Goal: Book appointment/travel/reservation

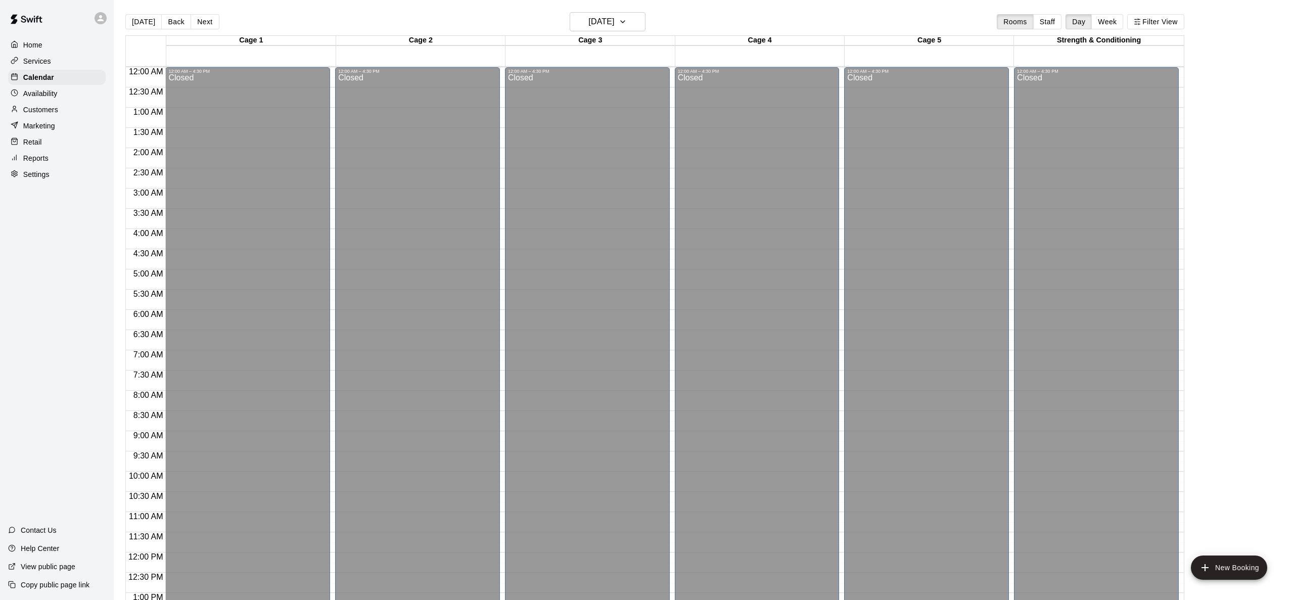
scroll to position [396, 0]
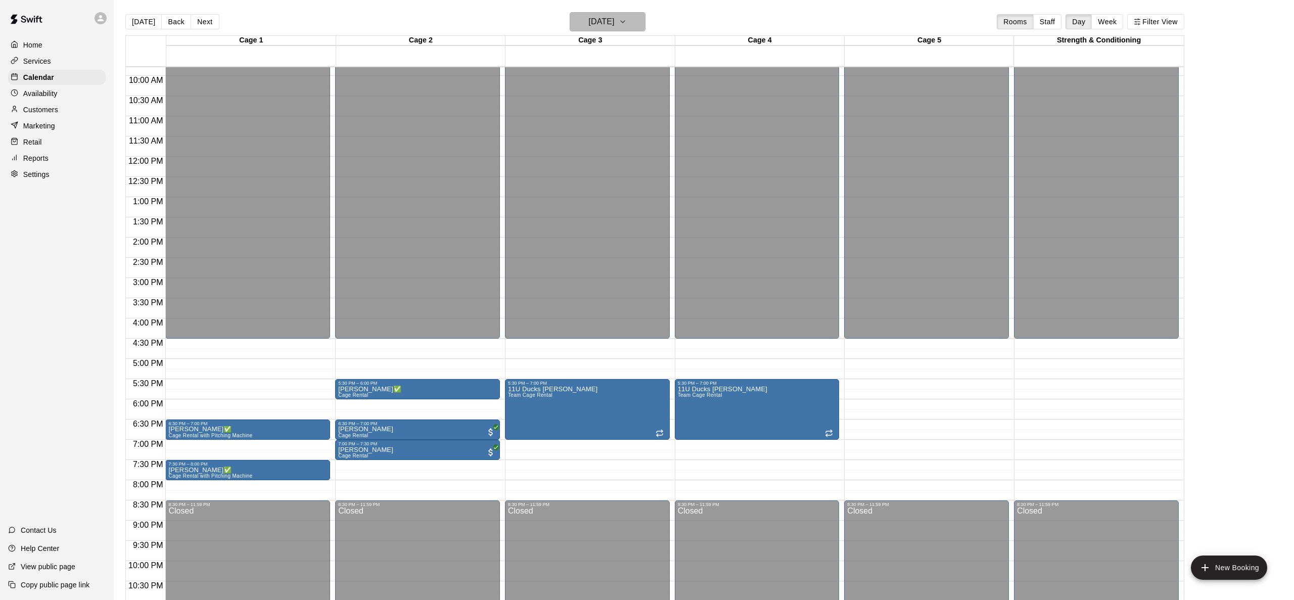
click at [612, 21] on h6 "[DATE]" at bounding box center [602, 22] width 26 height 14
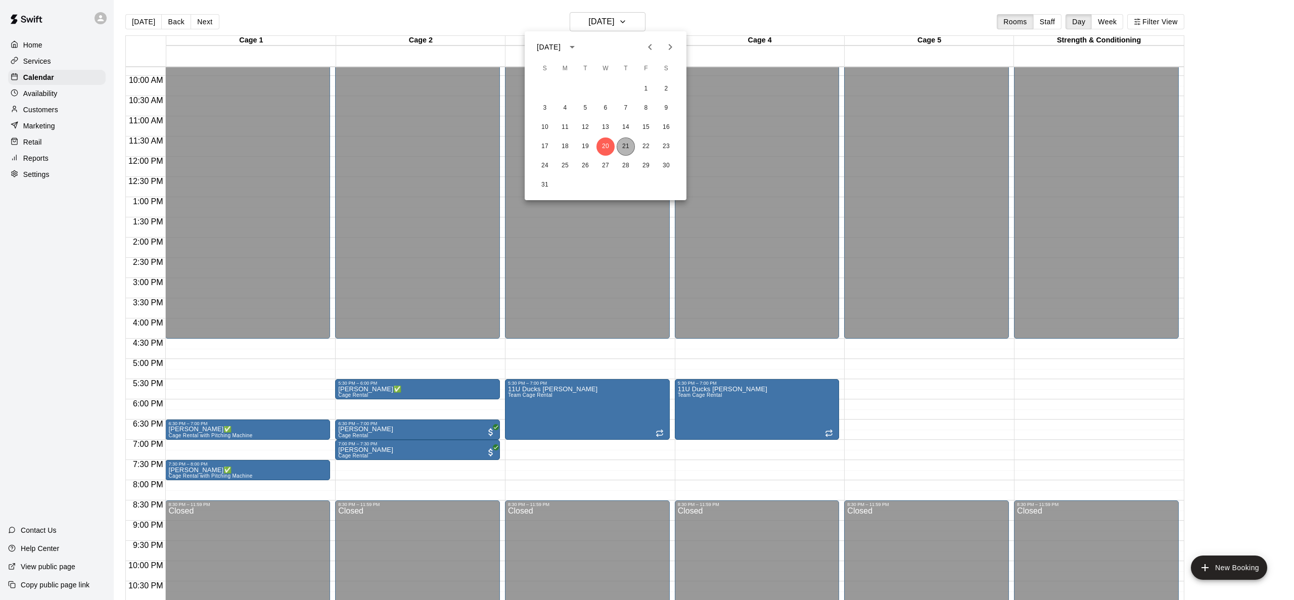
click at [628, 147] on button "21" at bounding box center [626, 147] width 18 height 18
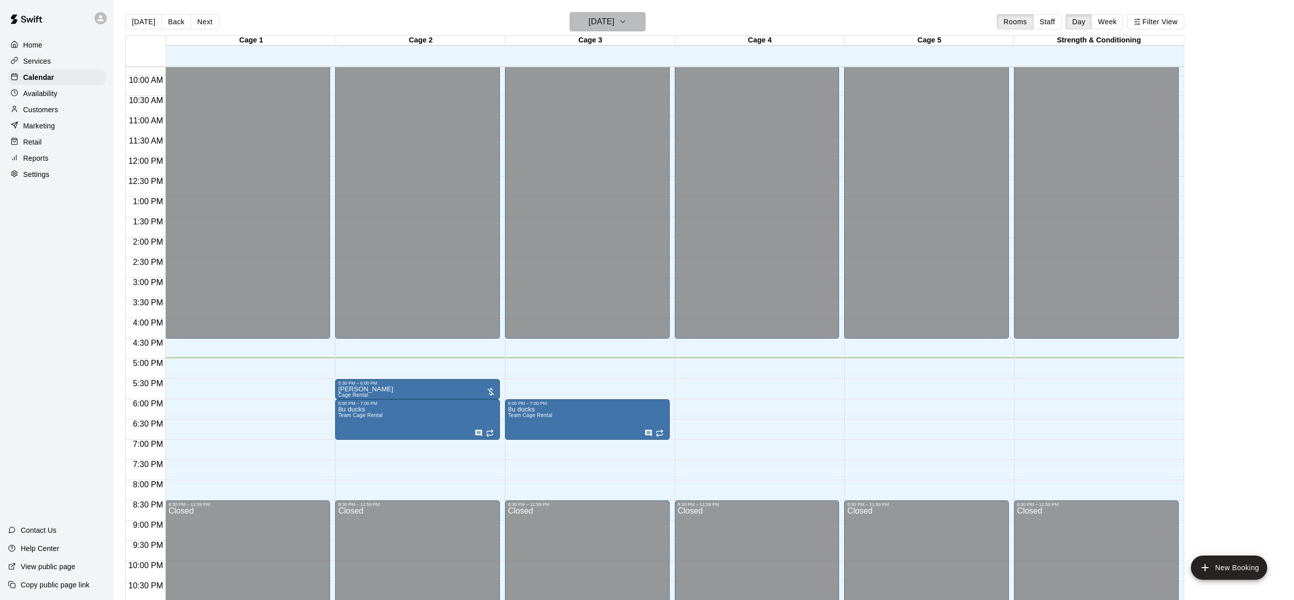
click at [614, 21] on h6 "[DATE]" at bounding box center [602, 22] width 26 height 14
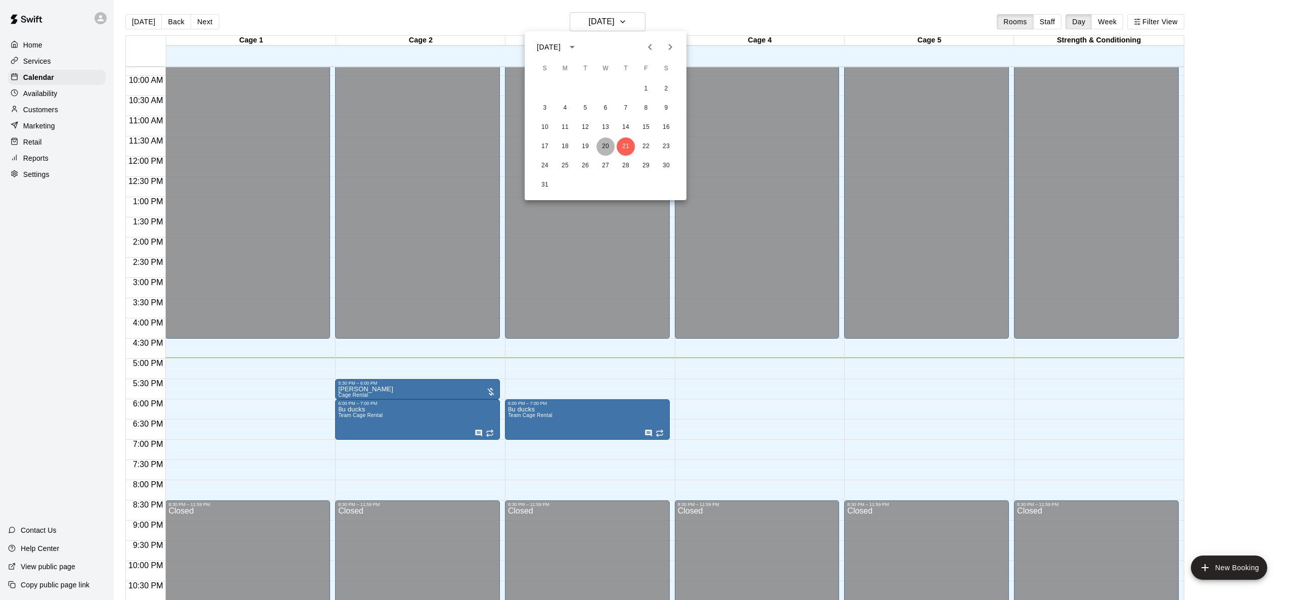
click at [604, 144] on button "20" at bounding box center [606, 147] width 18 height 18
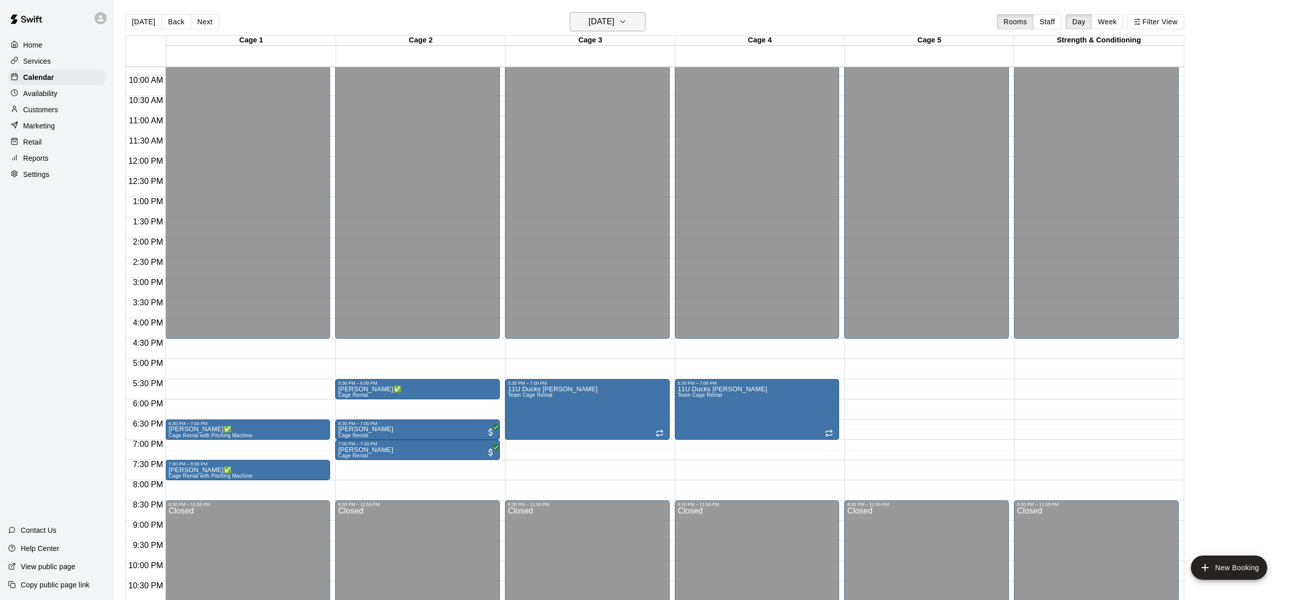
click at [604, 19] on h6 "[DATE]" at bounding box center [602, 22] width 26 height 14
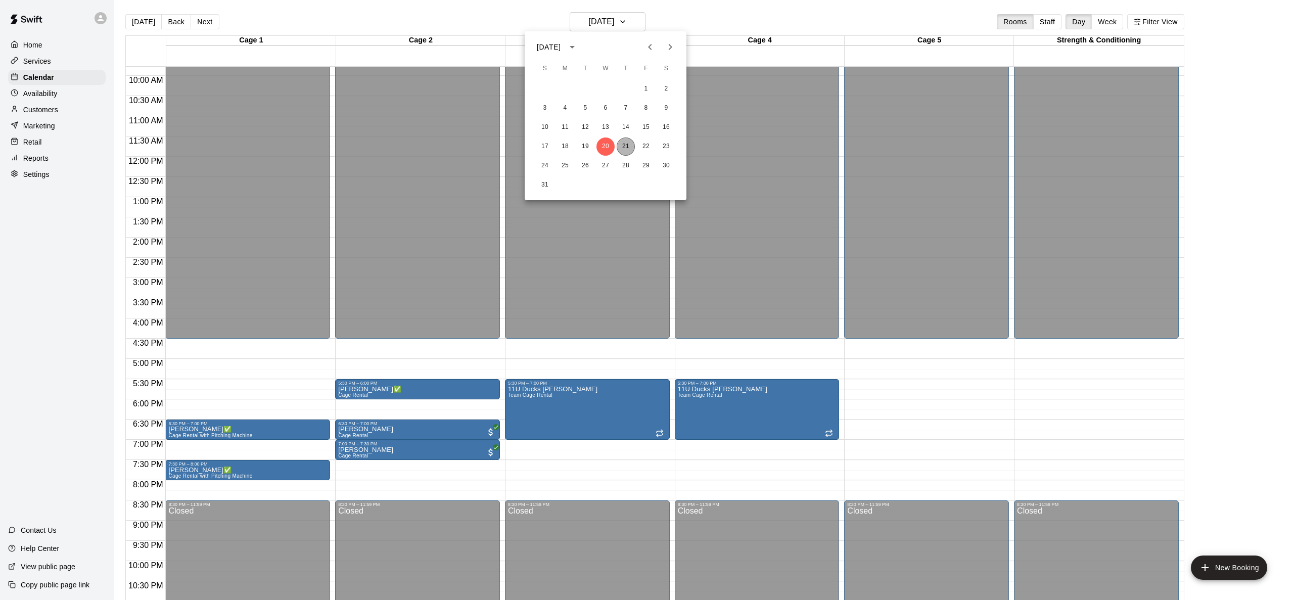
click at [624, 140] on button "21" at bounding box center [626, 147] width 18 height 18
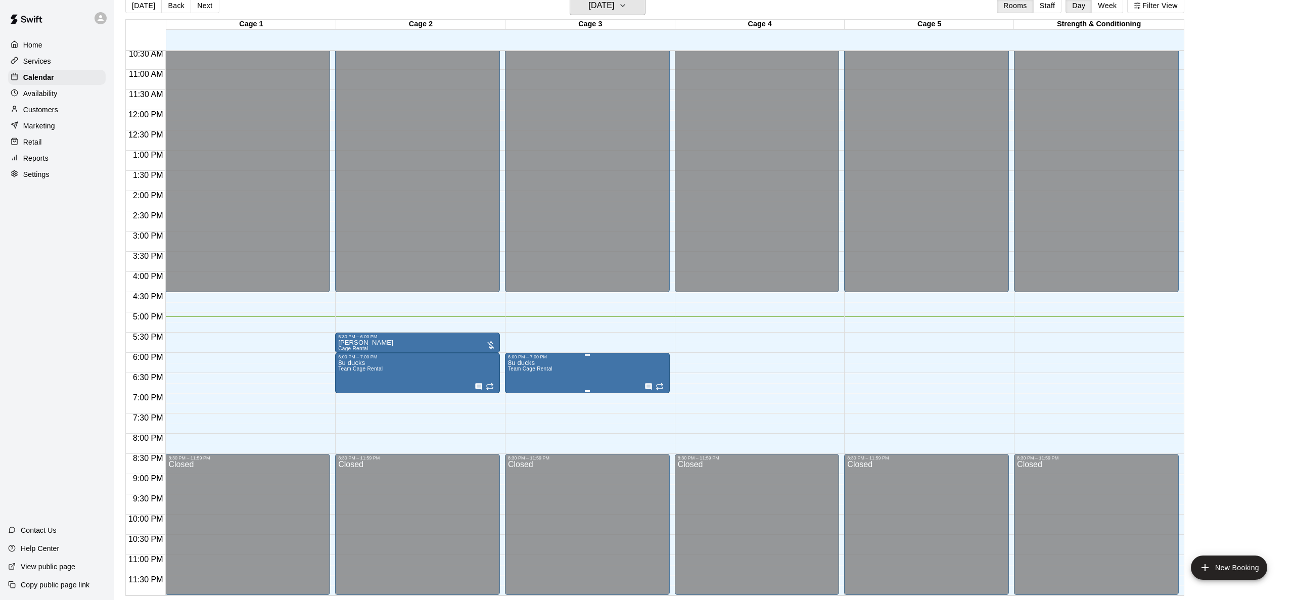
scroll to position [0, 0]
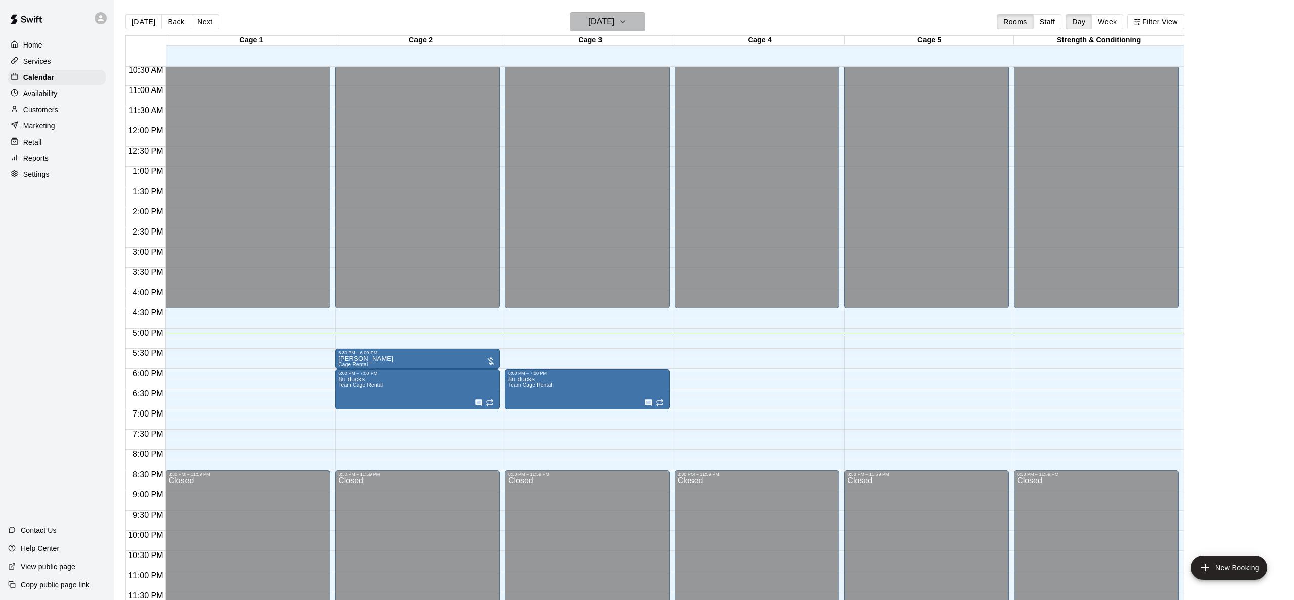
click at [605, 19] on h6 "[DATE]" at bounding box center [602, 22] width 26 height 14
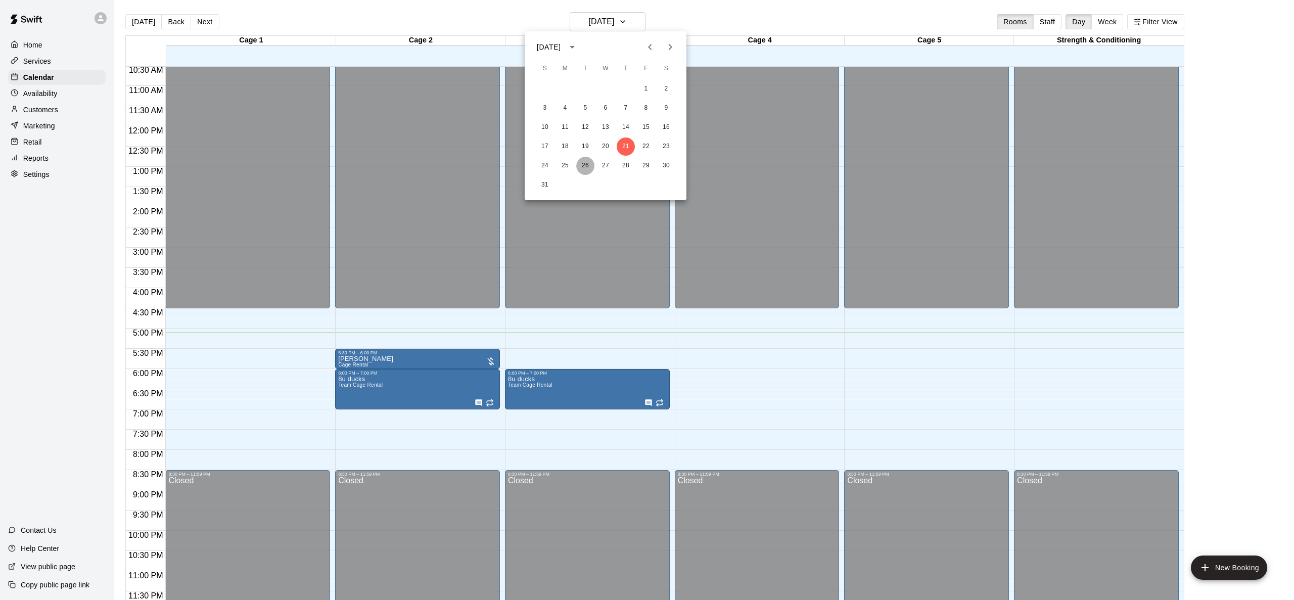
click at [582, 164] on button "26" at bounding box center [585, 166] width 18 height 18
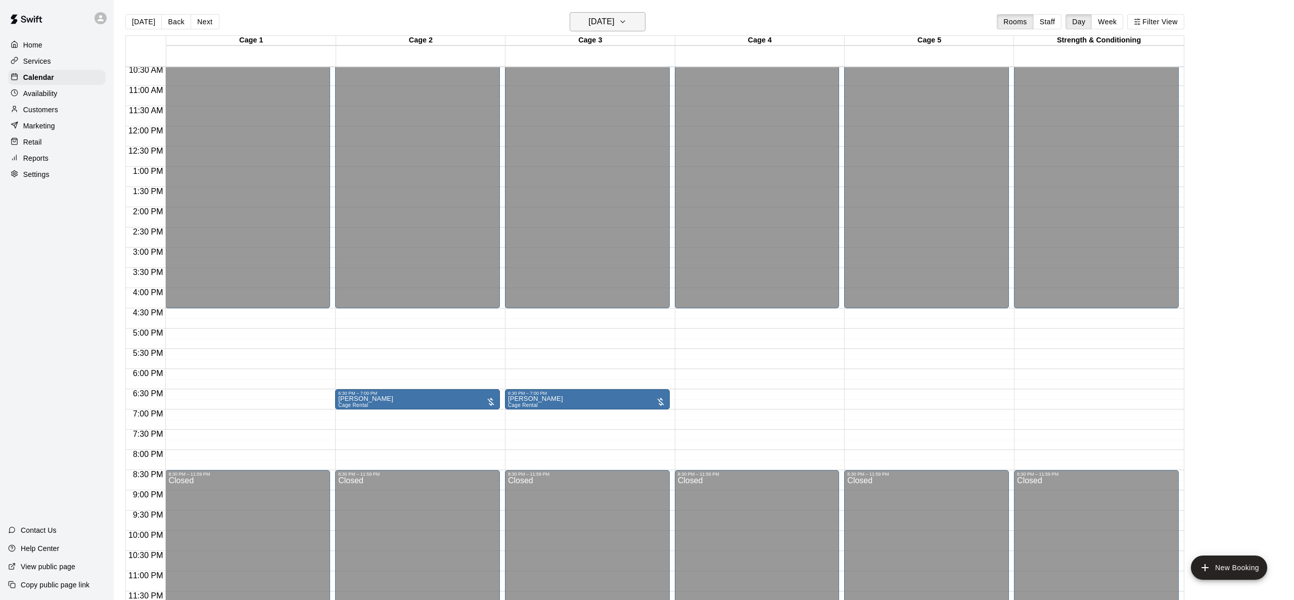
click at [632, 28] on button "[DATE]" at bounding box center [608, 21] width 76 height 19
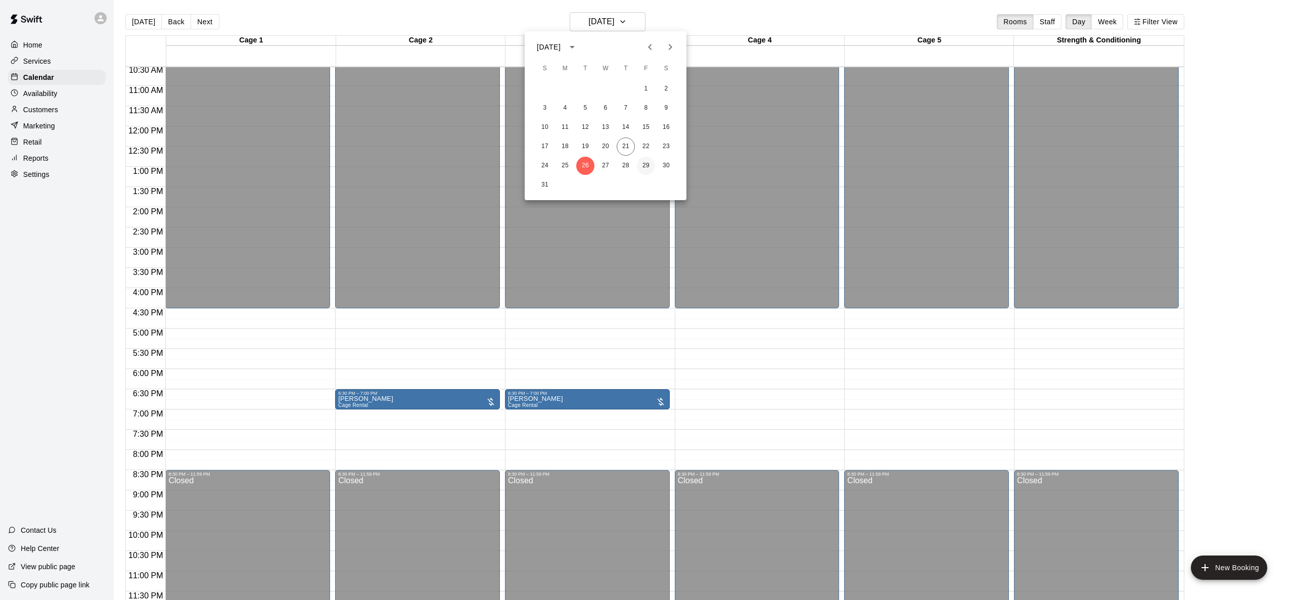
click at [649, 166] on button "29" at bounding box center [646, 166] width 18 height 18
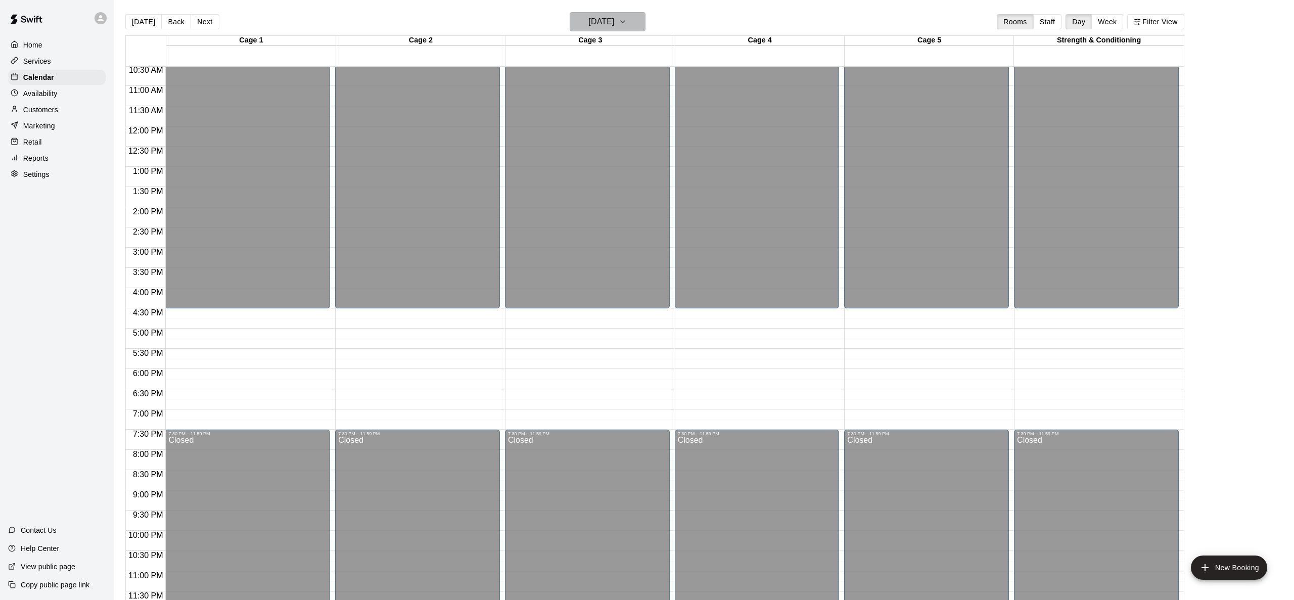
click at [603, 24] on h6 "[DATE]" at bounding box center [602, 22] width 26 height 14
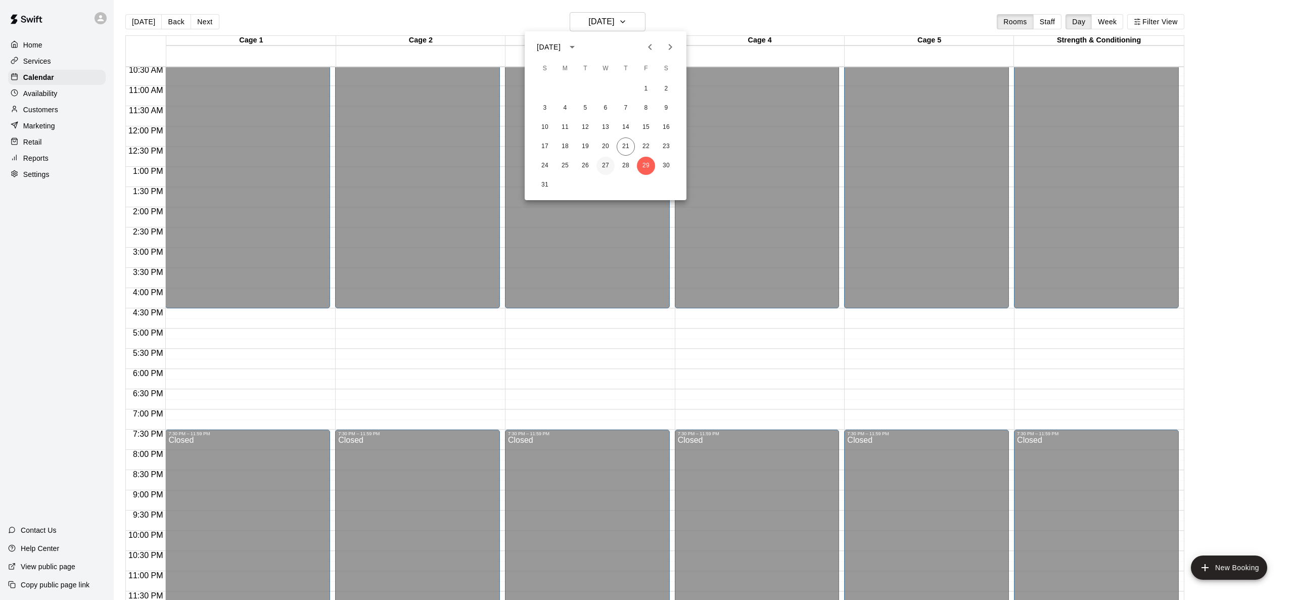
click at [608, 164] on button "27" at bounding box center [606, 166] width 18 height 18
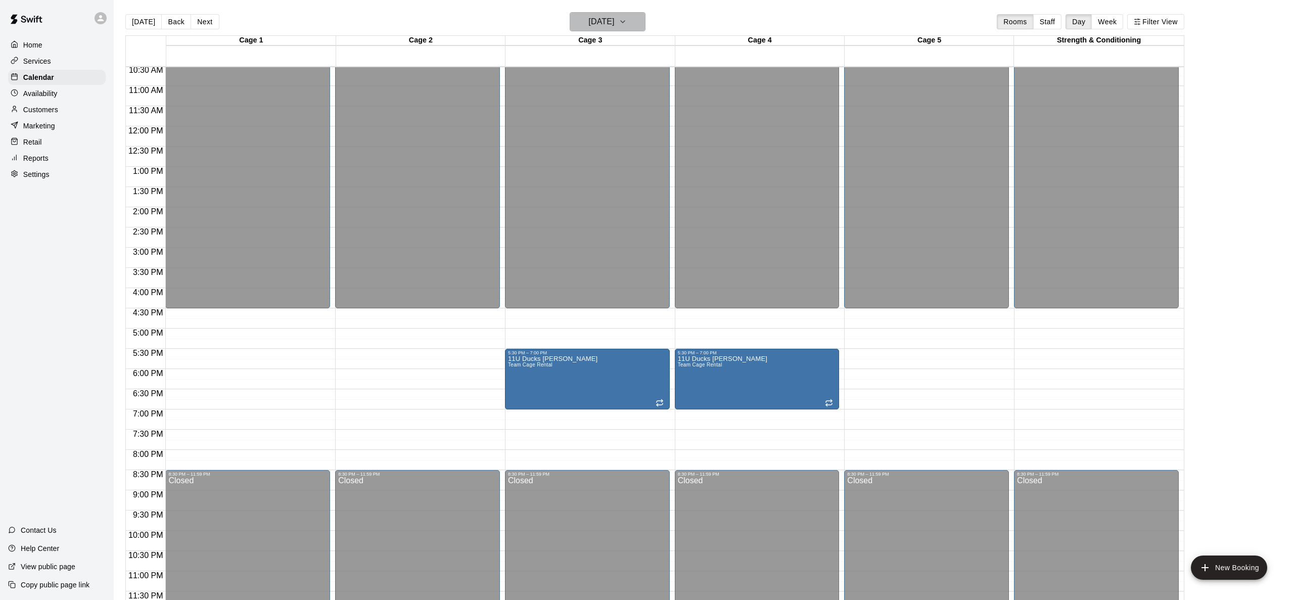
click at [599, 23] on h6 "[DATE]" at bounding box center [602, 22] width 26 height 14
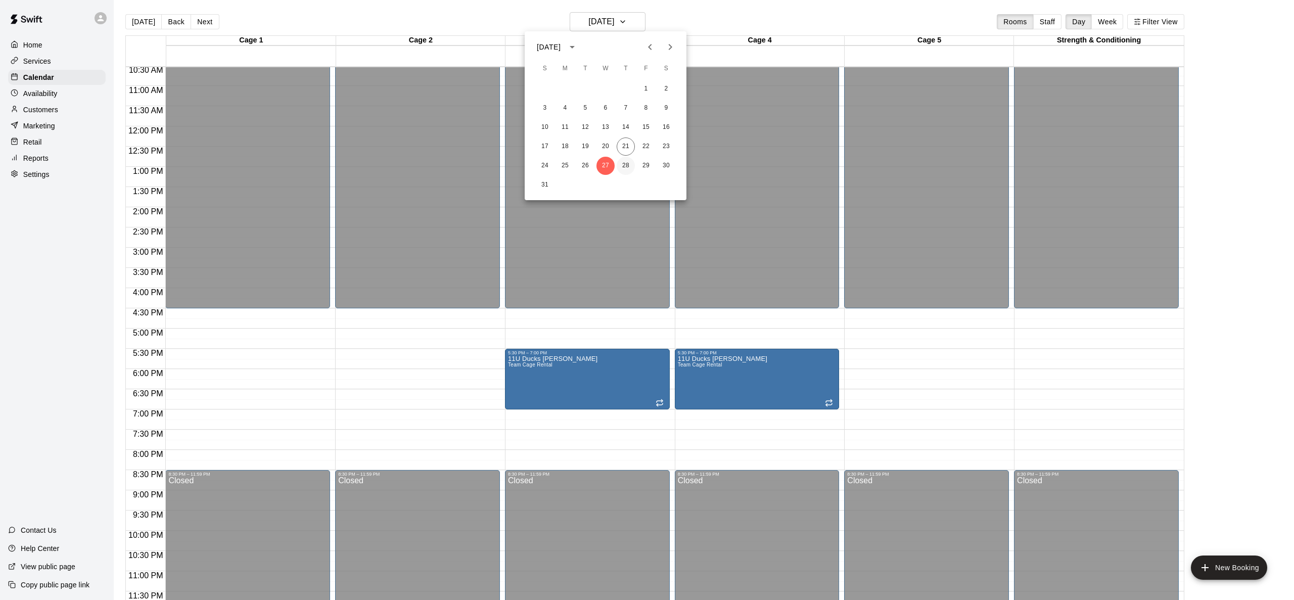
click at [625, 165] on button "28" at bounding box center [626, 166] width 18 height 18
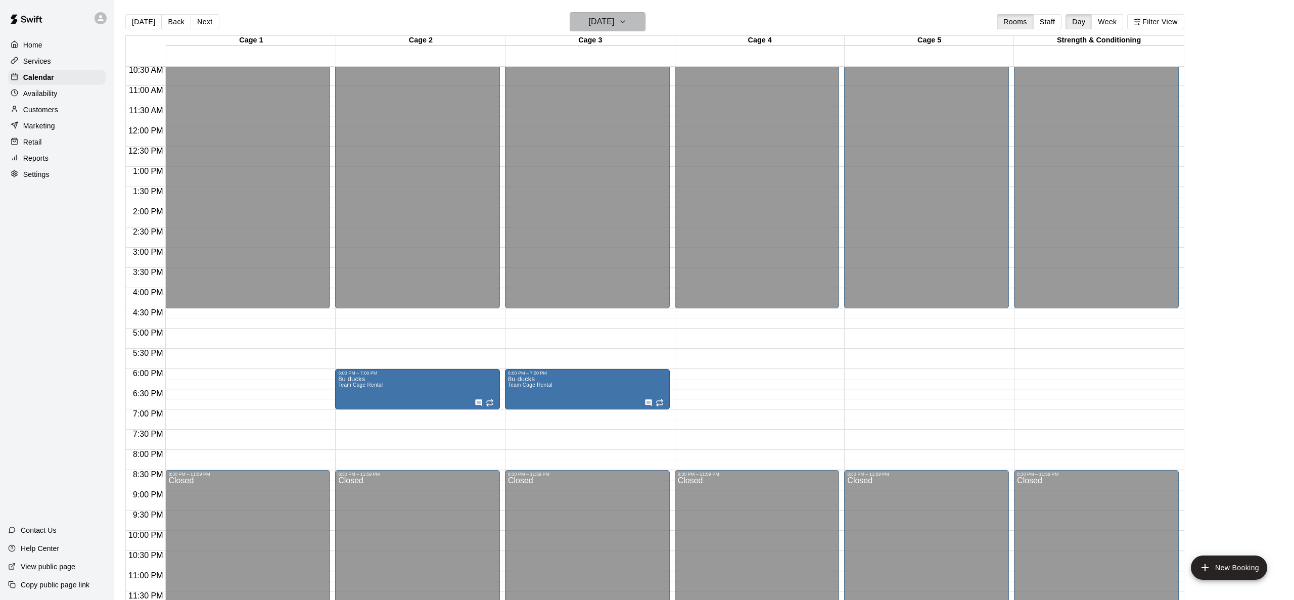
click at [596, 21] on h6 "[DATE]" at bounding box center [602, 22] width 26 height 14
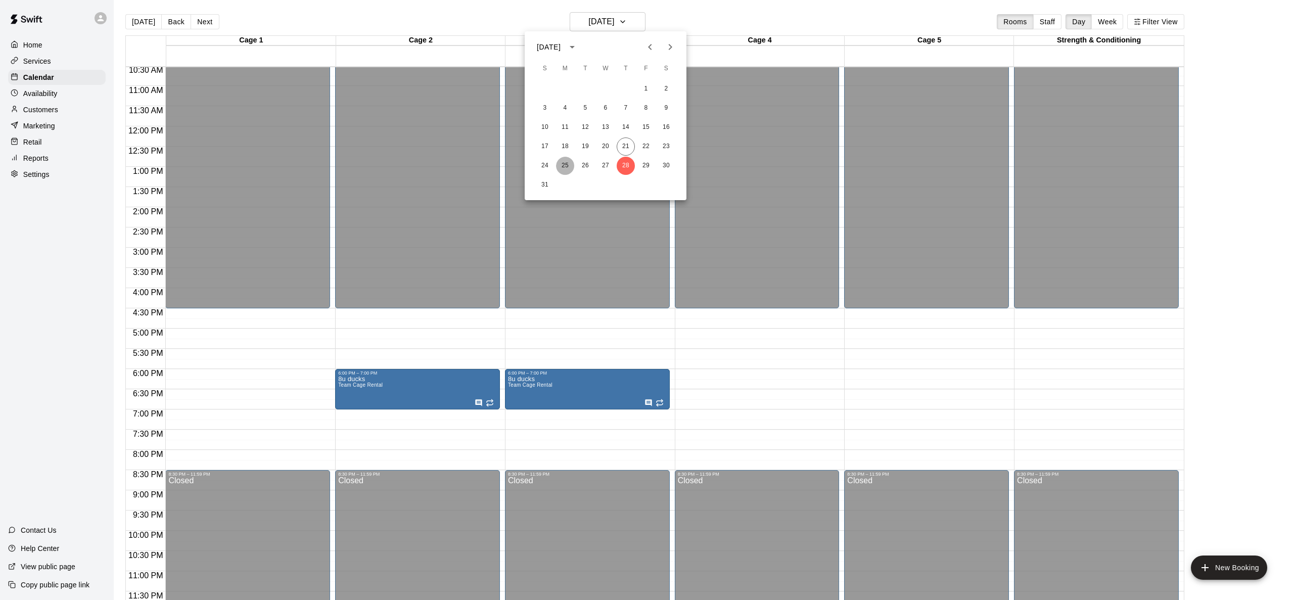
click at [567, 167] on button "25" at bounding box center [565, 166] width 18 height 18
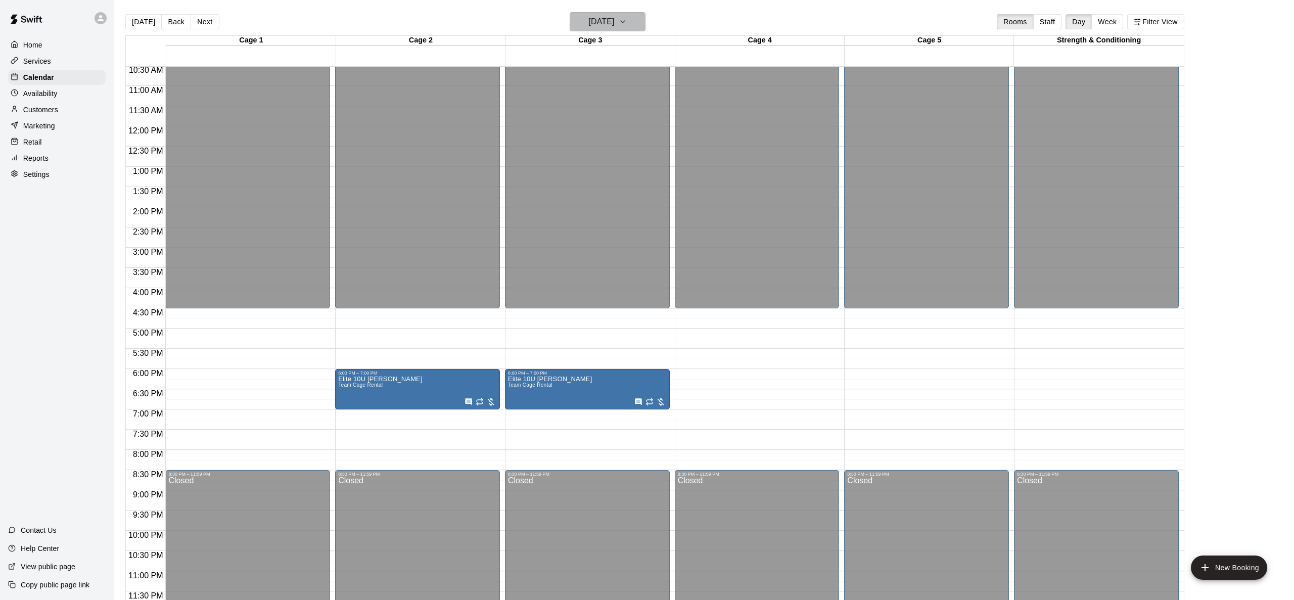
click at [607, 22] on h6 "[DATE]" at bounding box center [602, 22] width 26 height 14
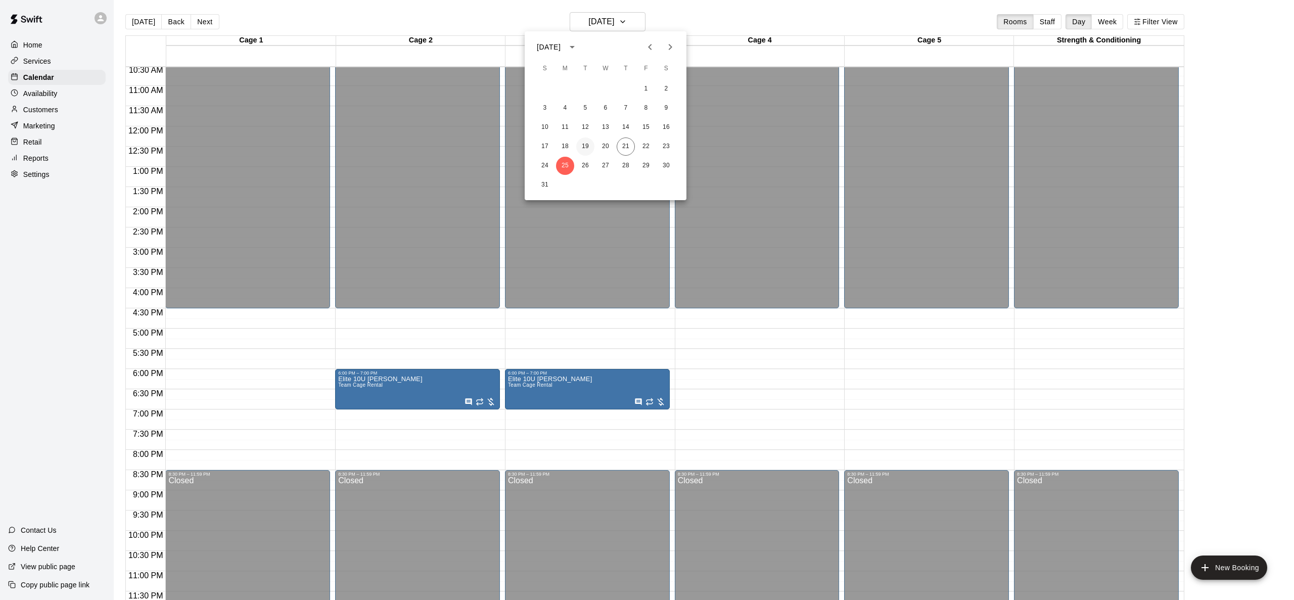
click at [588, 145] on button "19" at bounding box center [585, 147] width 18 height 18
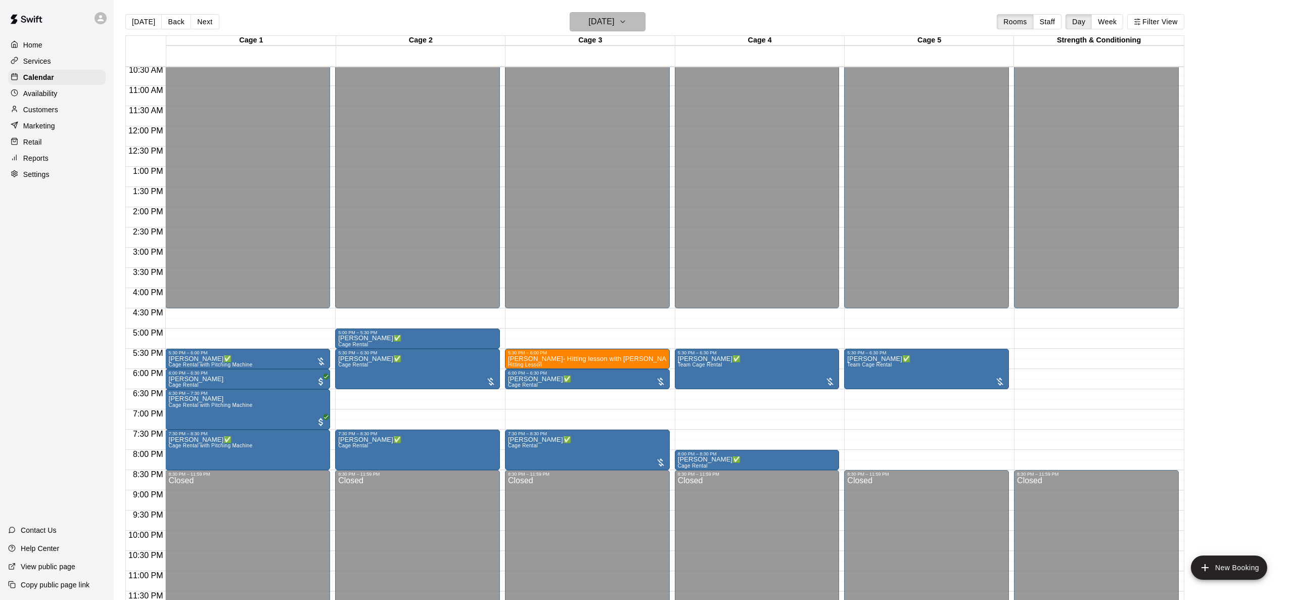
click at [603, 20] on h6 "[DATE]" at bounding box center [602, 22] width 26 height 14
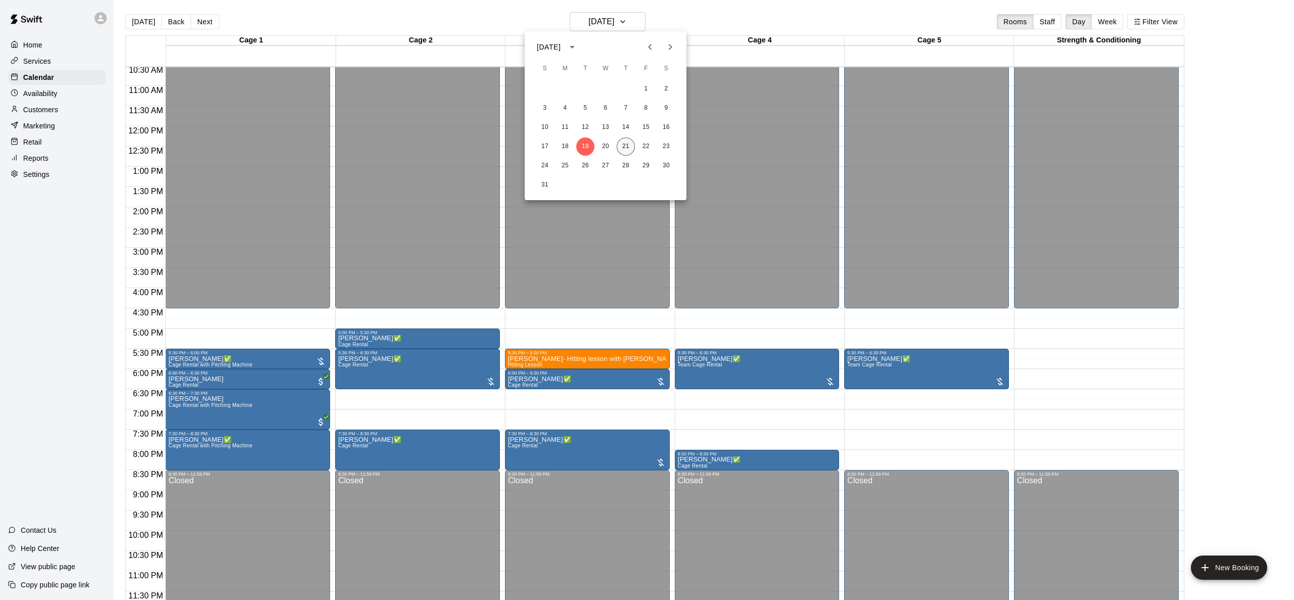
click at [627, 148] on button "21" at bounding box center [626, 147] width 18 height 18
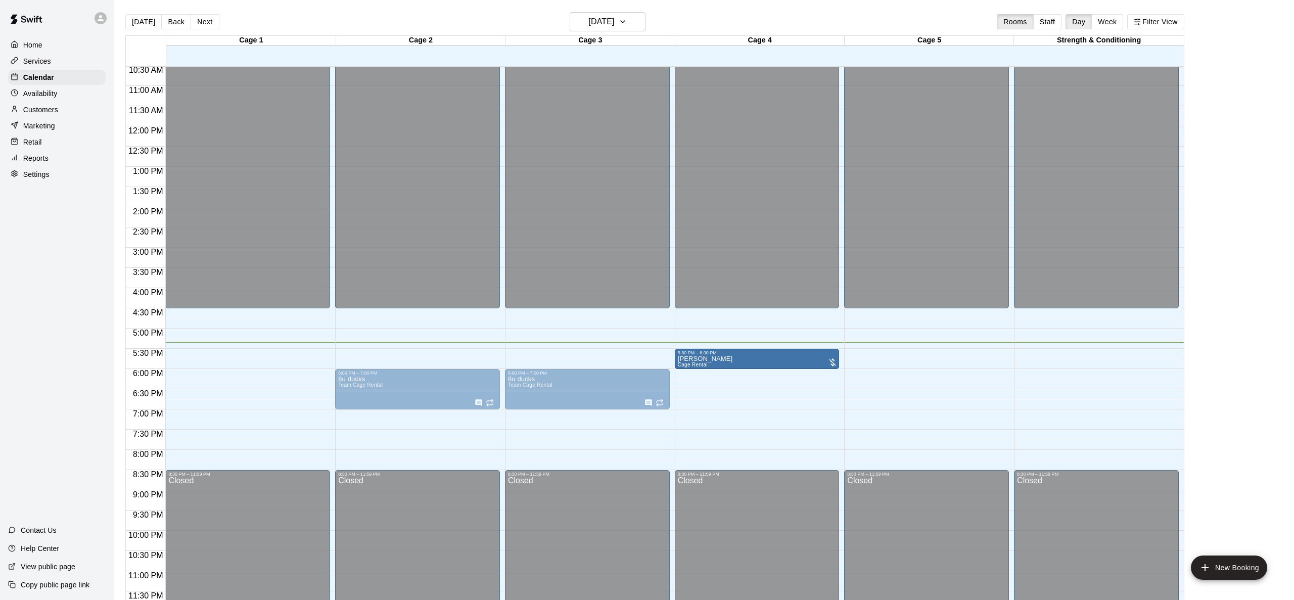
drag, startPoint x: 420, startPoint y: 358, endPoint x: 716, endPoint y: 359, distance: 295.8
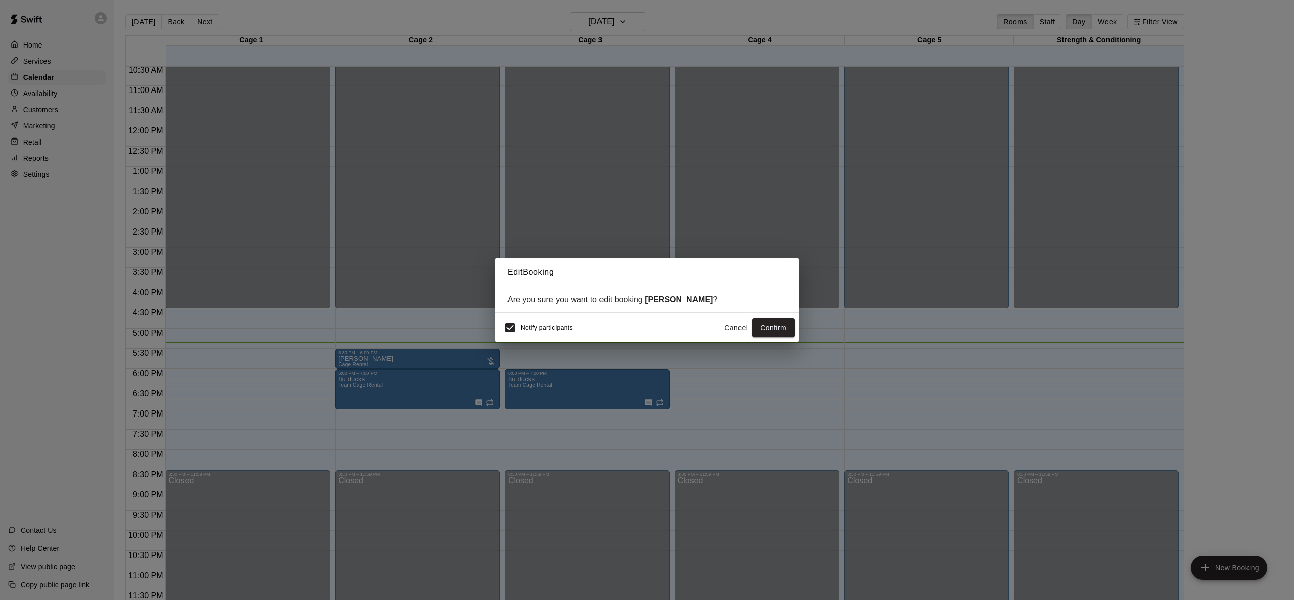
click at [730, 328] on button "Cancel" at bounding box center [736, 328] width 32 height 19
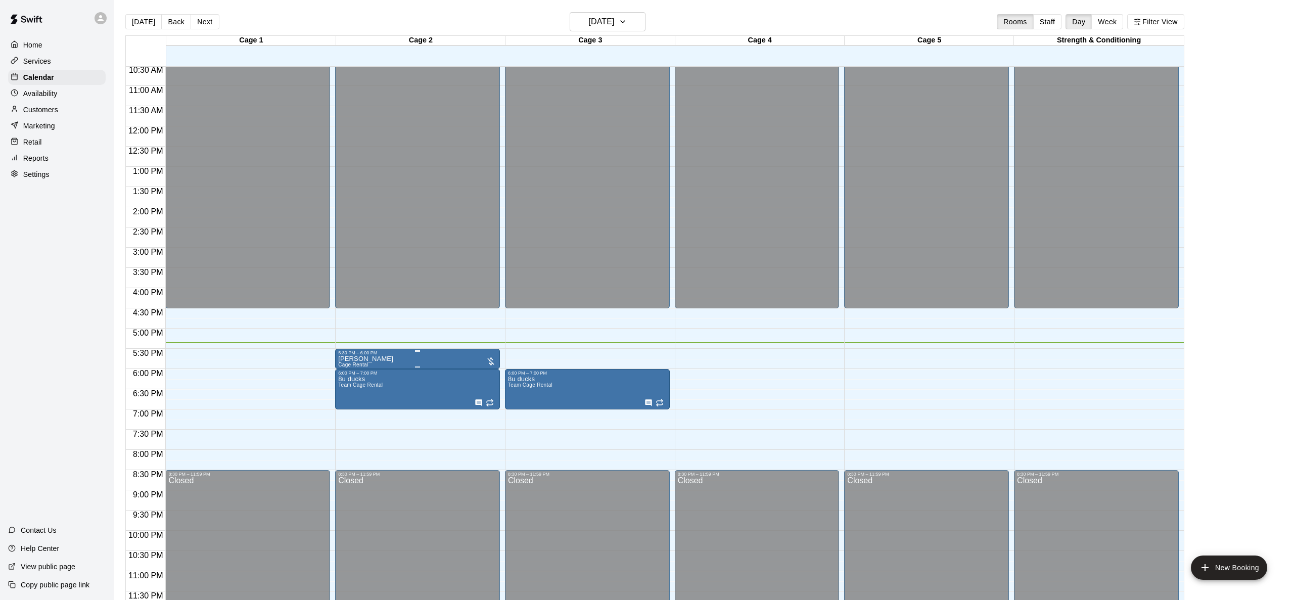
scroll to position [1, 0]
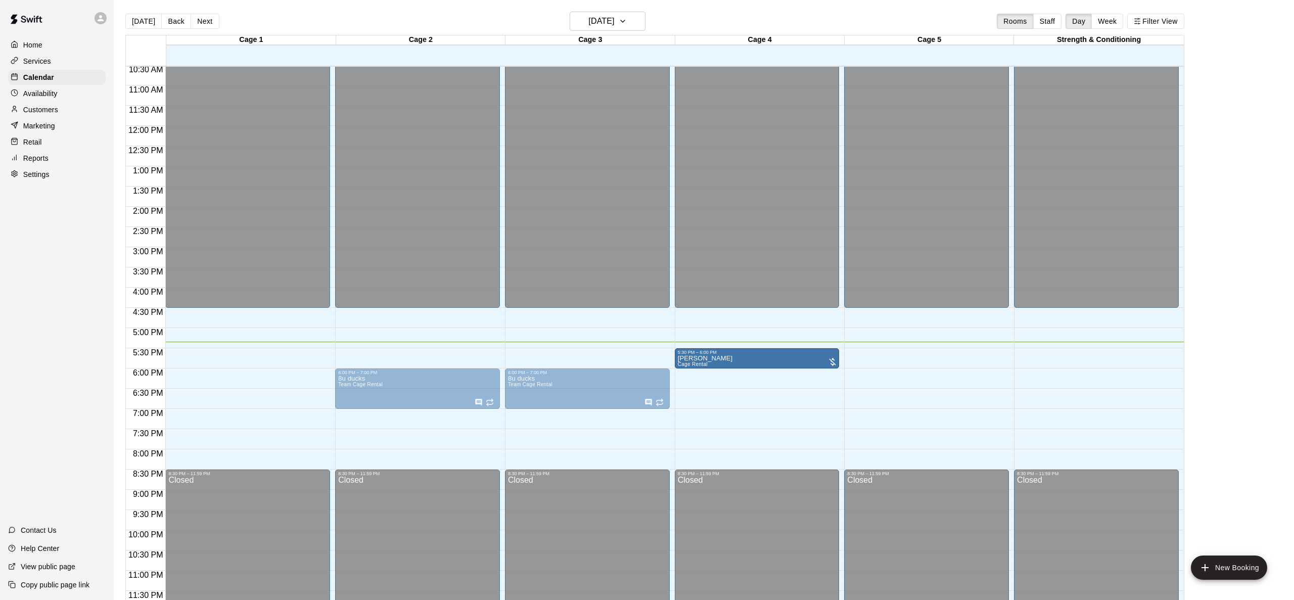
drag, startPoint x: 417, startPoint y: 354, endPoint x: 706, endPoint y: 360, distance: 288.8
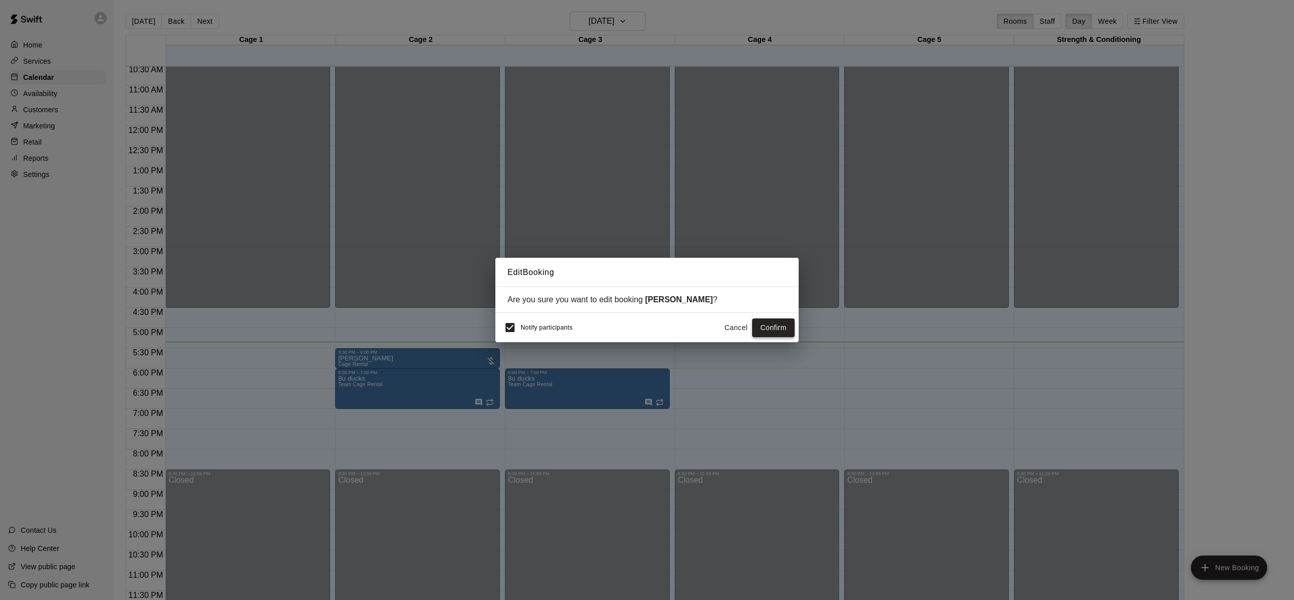
click at [775, 328] on button "Confirm" at bounding box center [773, 328] width 42 height 19
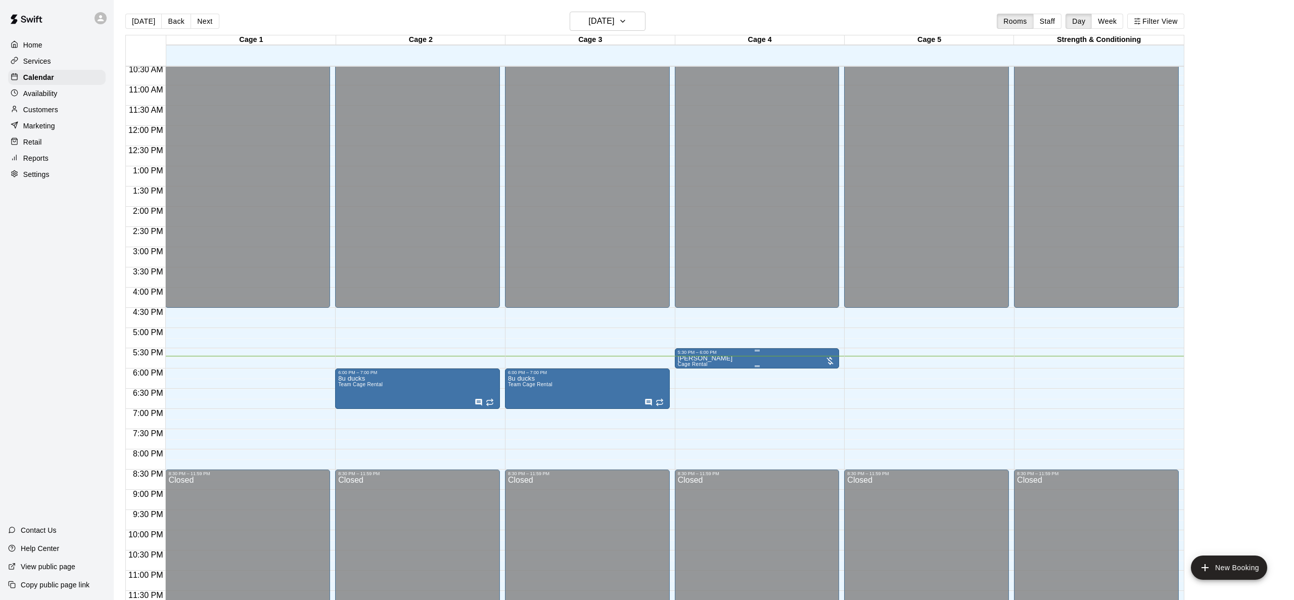
click at [830, 360] on div at bounding box center [830, 361] width 10 height 10
click at [830, 362] on icon "edit" at bounding box center [836, 366] width 12 height 12
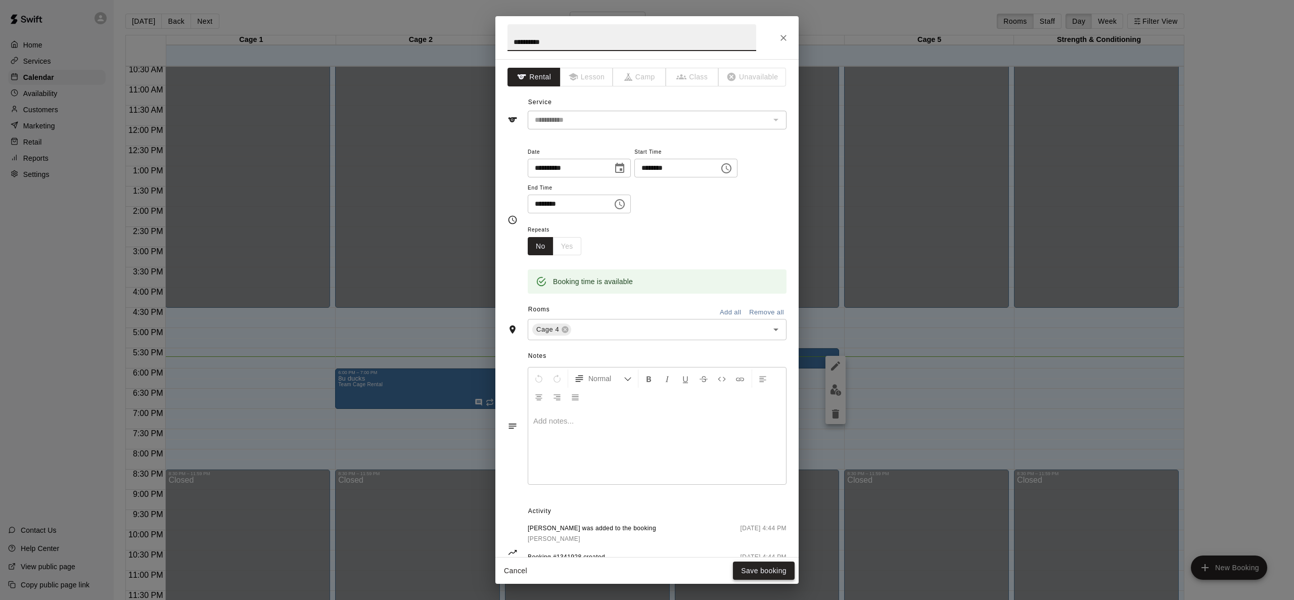
type input "**********"
click at [760, 571] on button "Save booking" at bounding box center [764, 571] width 62 height 19
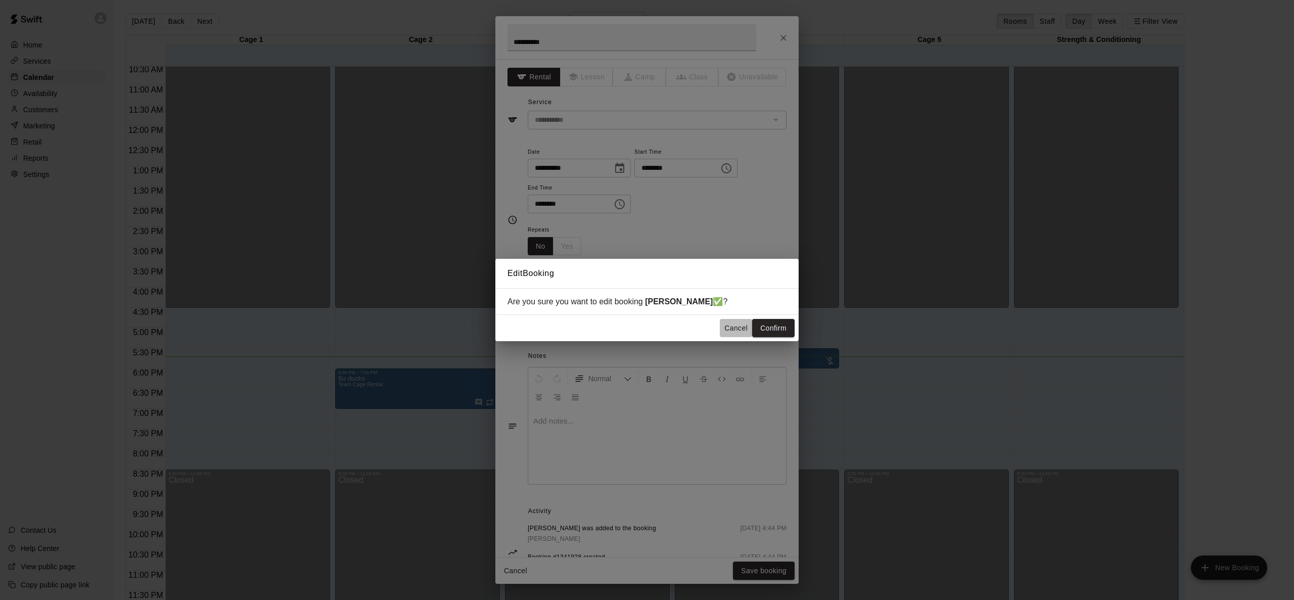
click at [735, 330] on button "Cancel" at bounding box center [736, 328] width 32 height 19
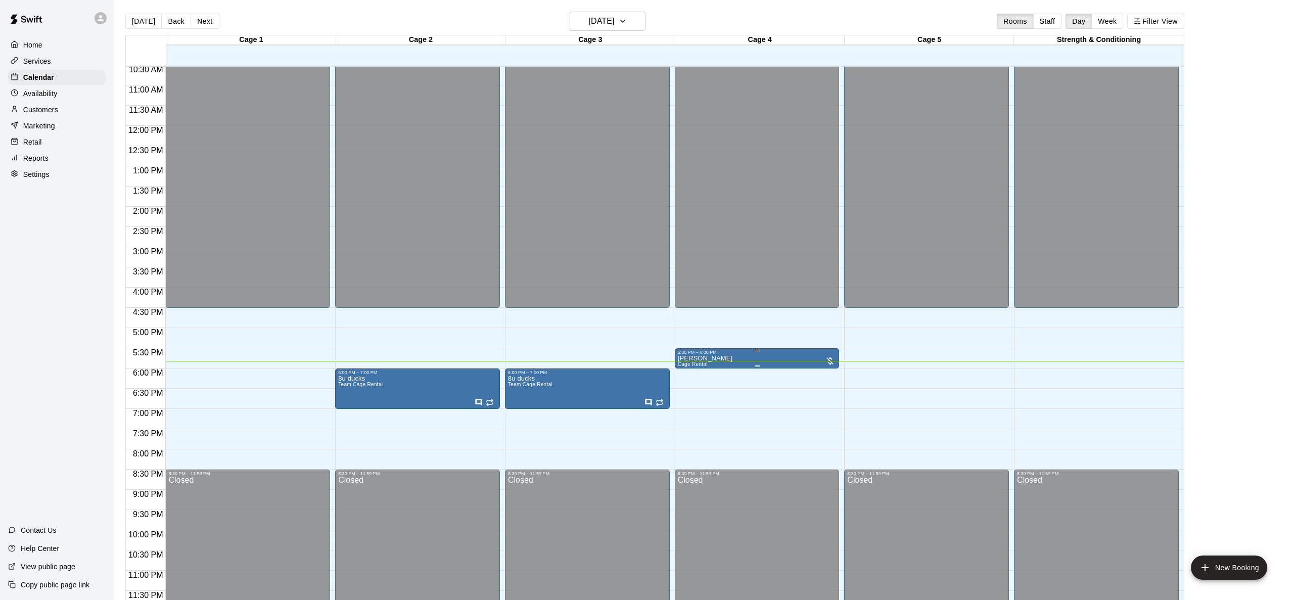
click at [831, 359] on div at bounding box center [830, 361] width 10 height 10
click at [834, 366] on icon "edit" at bounding box center [835, 366] width 9 height 9
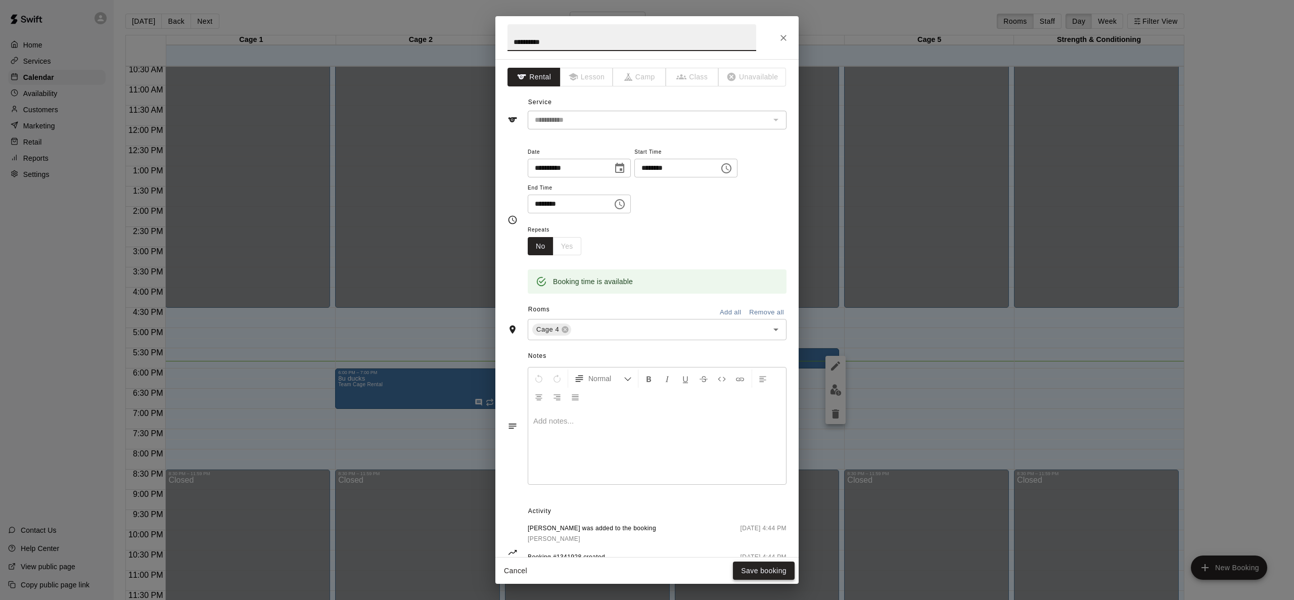
type input "**********"
click at [756, 568] on button "Save booking" at bounding box center [764, 571] width 62 height 19
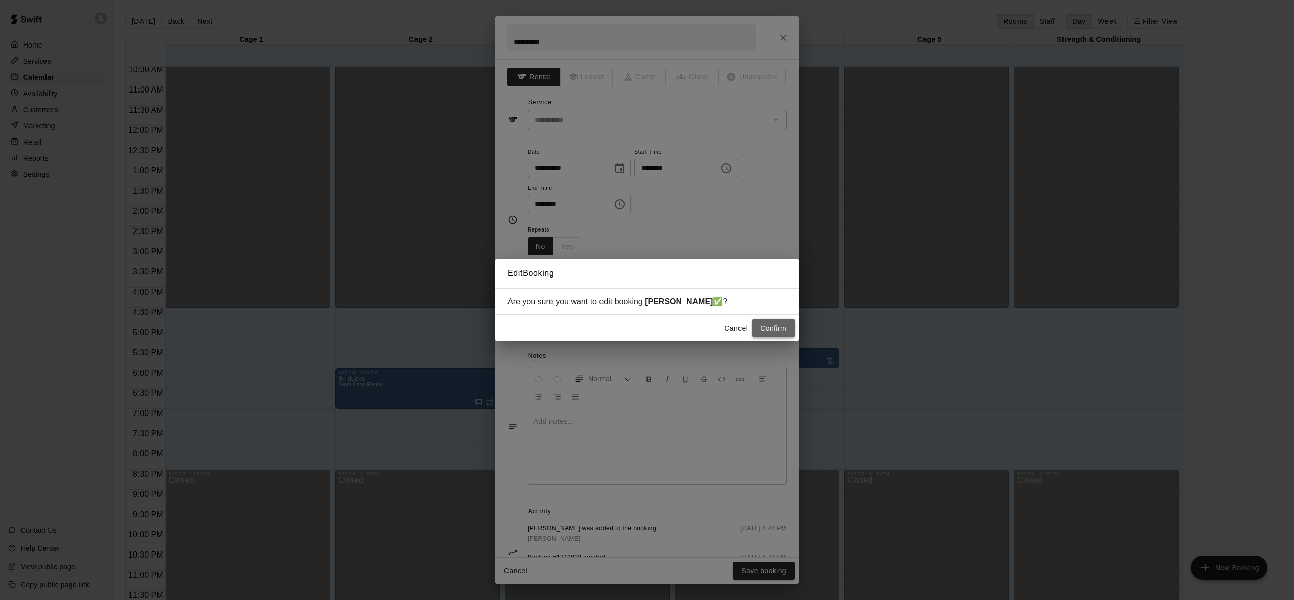
click at [772, 333] on button "Confirm" at bounding box center [773, 328] width 42 height 19
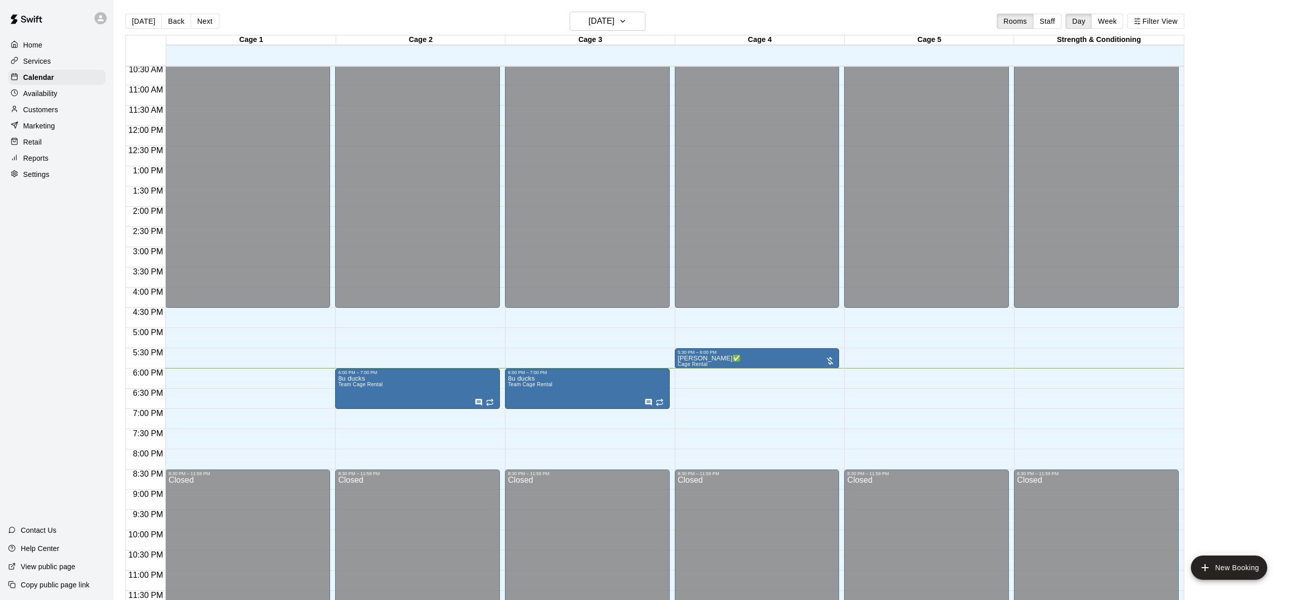
click at [873, 375] on div "12:00 AM – 4:30 PM Closed 8:30 PM – 11:59 PM Closed" at bounding box center [926, 125] width 165 height 971
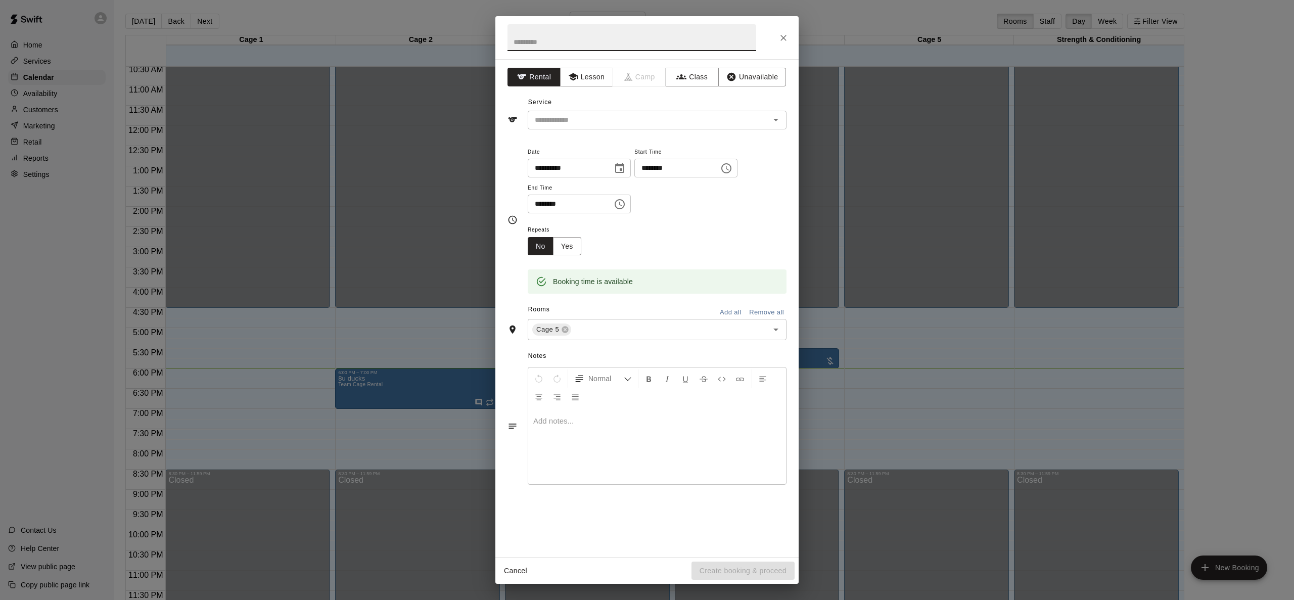
click at [624, 203] on icon "Choose time, selected time is 6:30 PM" at bounding box center [620, 204] width 12 height 12
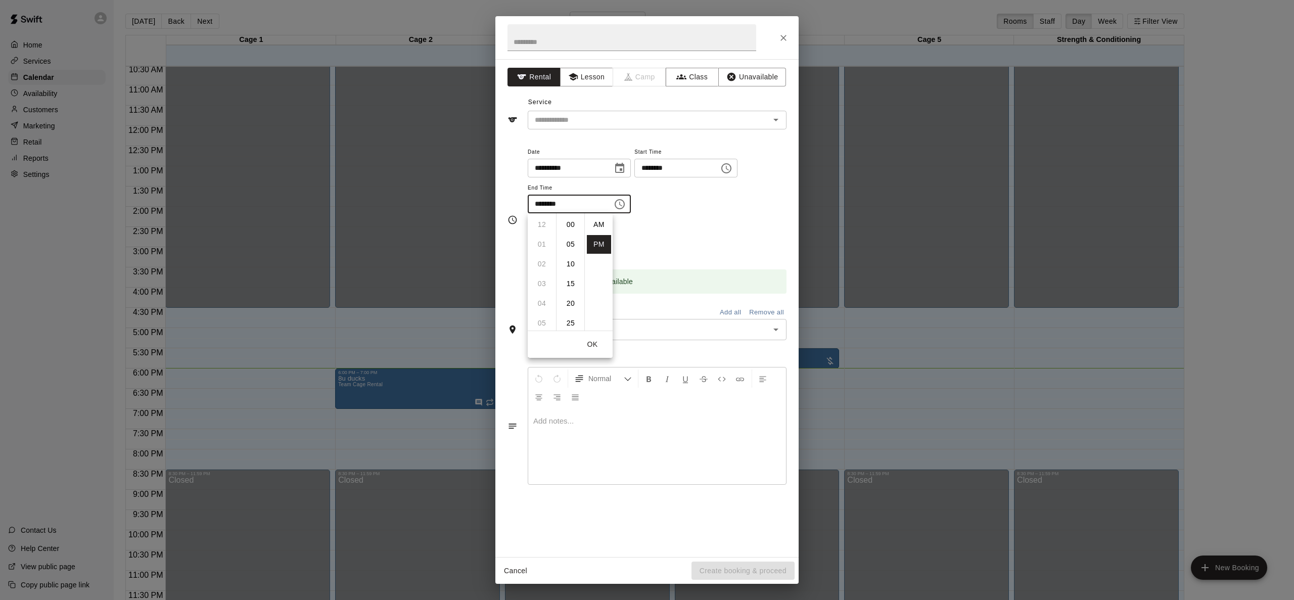
scroll to position [18, 0]
click at [546, 245] on li "07" at bounding box center [542, 244] width 24 height 19
click at [572, 227] on li "00" at bounding box center [571, 224] width 24 height 19
type input "********"
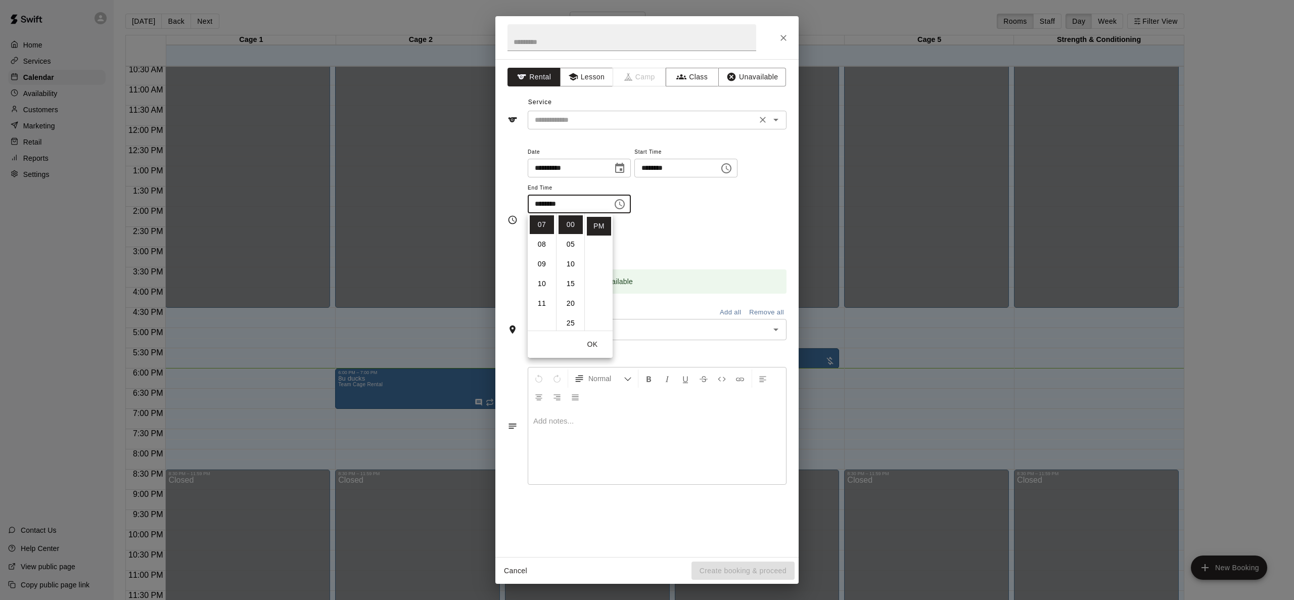
click at [616, 123] on input "text" at bounding box center [642, 120] width 223 height 13
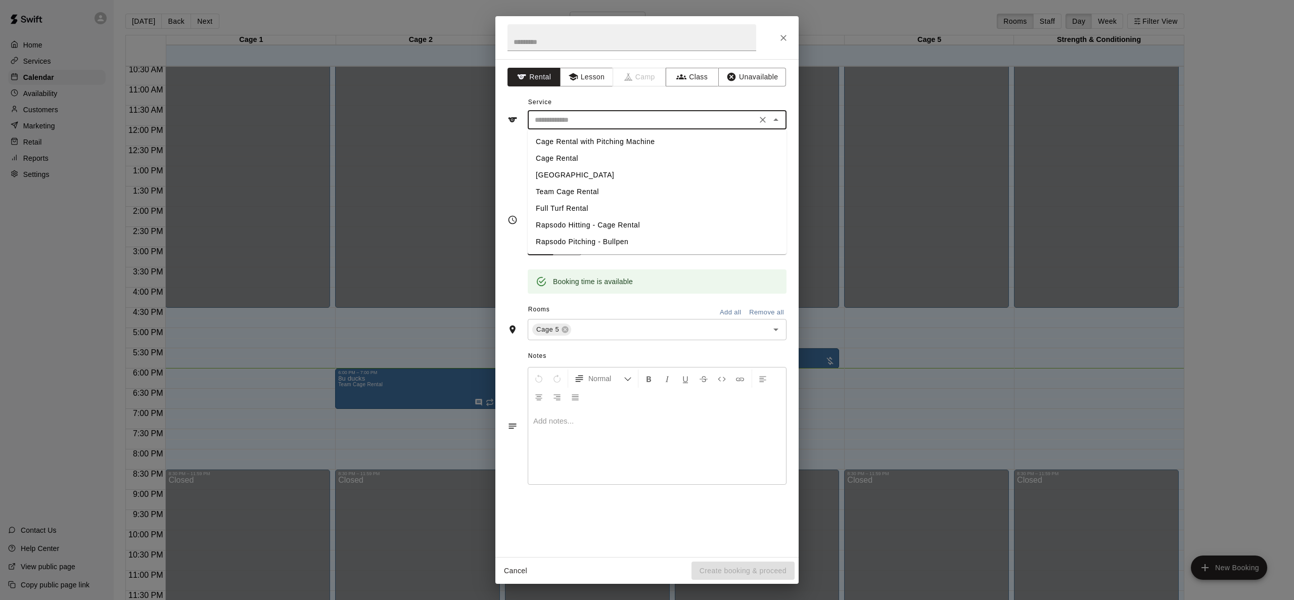
click at [616, 123] on input "text" at bounding box center [642, 120] width 223 height 13
click at [581, 155] on li "Cage Rental" at bounding box center [657, 158] width 259 height 17
type input "**********"
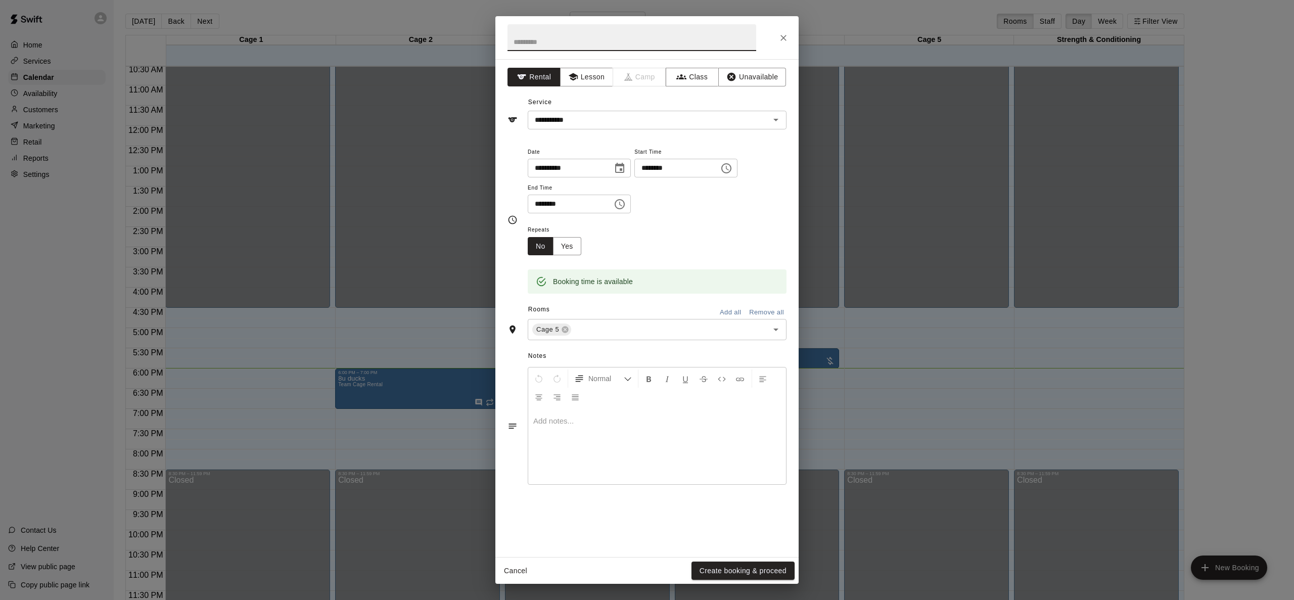
click at [544, 41] on input "text" at bounding box center [632, 37] width 249 height 27
type input "**********"
click at [727, 572] on button "Create booking & proceed" at bounding box center [743, 571] width 103 height 19
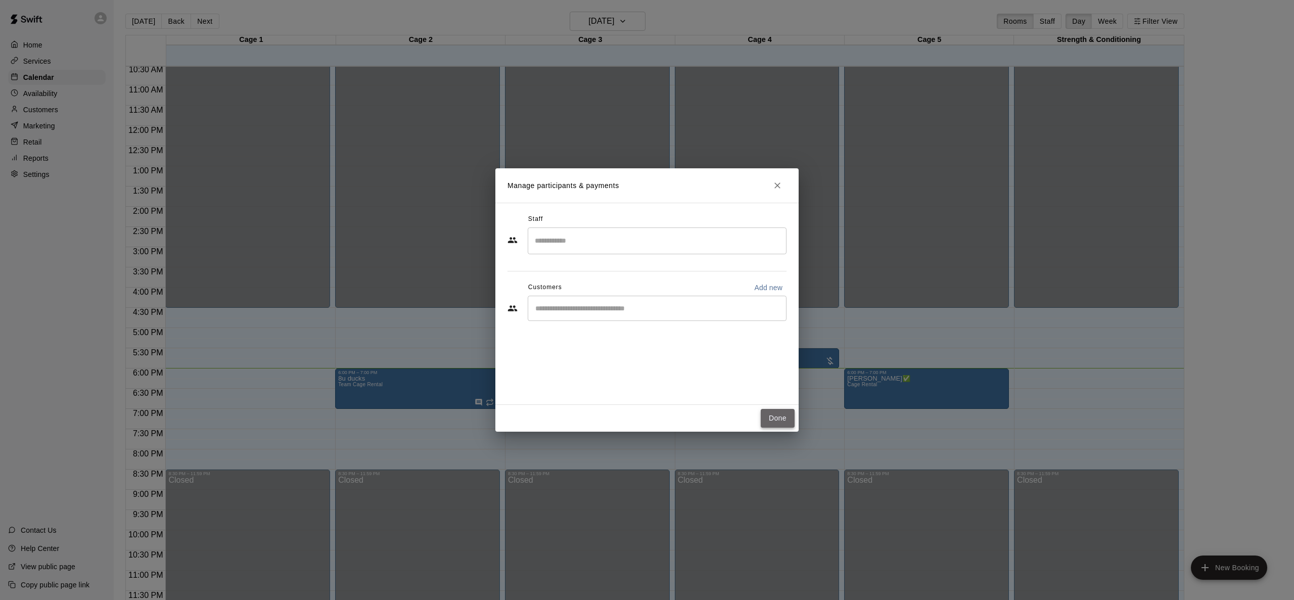
click at [775, 420] on button "Done" at bounding box center [778, 418] width 34 height 19
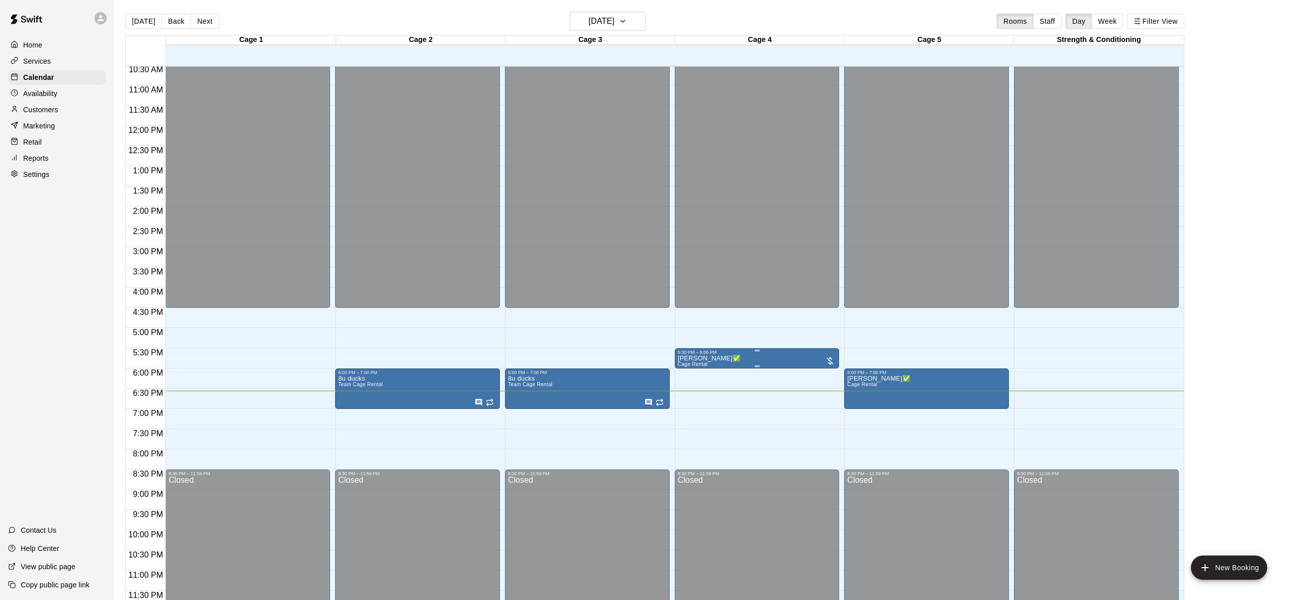
scroll to position [3, 0]
